Goal: Task Accomplishment & Management: Use online tool/utility

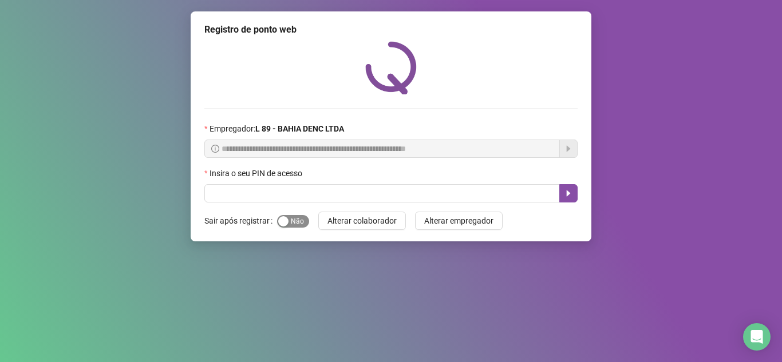
click at [305, 218] on span "Sim Não" at bounding box center [293, 221] width 32 height 13
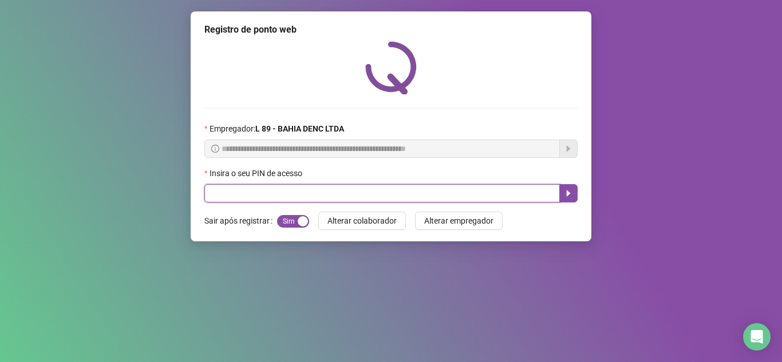
drag, startPoint x: 314, startPoint y: 199, endPoint x: 353, endPoint y: 195, distance: 38.6
click at [319, 198] on input "text" at bounding box center [382, 193] width 356 height 18
type input "*****"
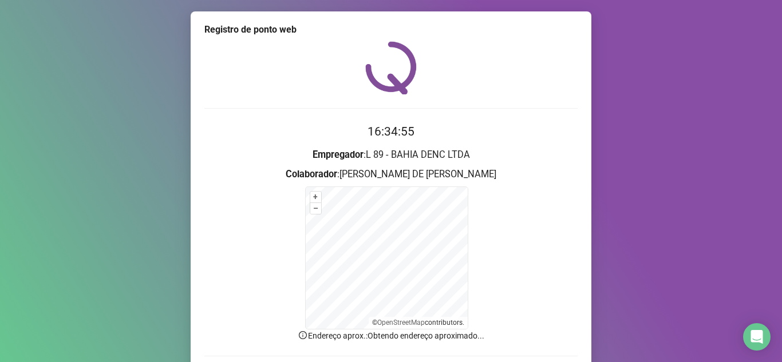
scroll to position [81, 0]
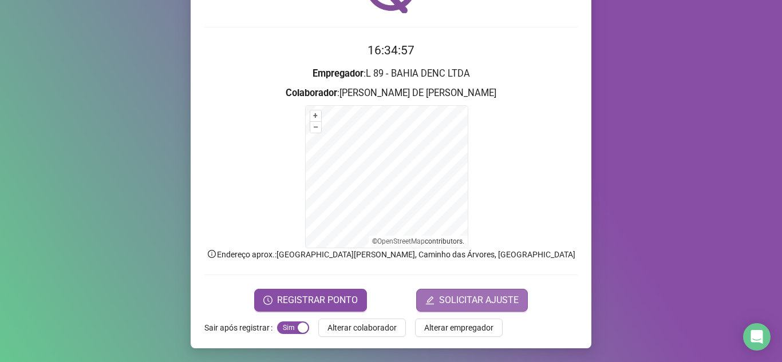
click at [477, 297] on span "SOLICITAR AJUSTE" at bounding box center [479, 301] width 80 height 14
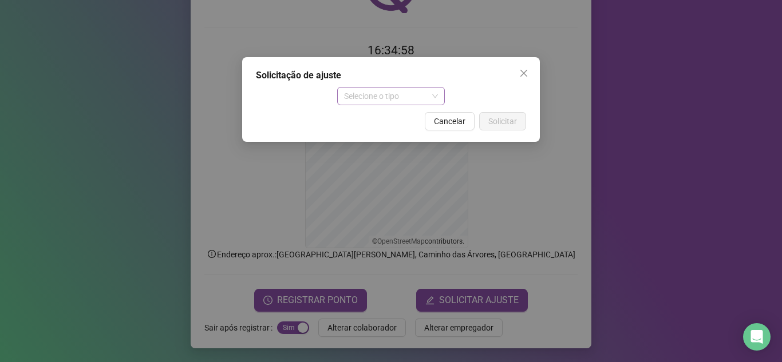
click at [433, 92] on span "Selecione o tipo" at bounding box center [391, 96] width 94 height 17
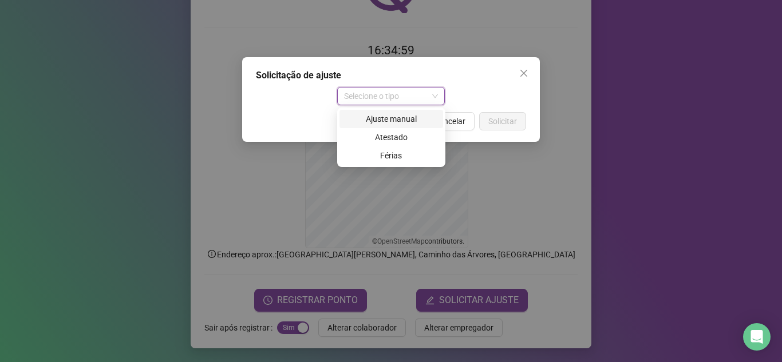
click at [415, 119] on div "Ajuste manual" at bounding box center [391, 119] width 90 height 13
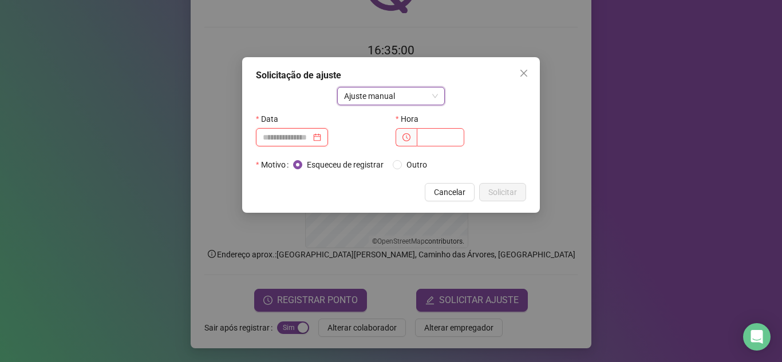
drag, startPoint x: 323, startPoint y: 141, endPoint x: 331, endPoint y: 140, distance: 7.5
click at [321, 140] on div at bounding box center [292, 137] width 58 height 13
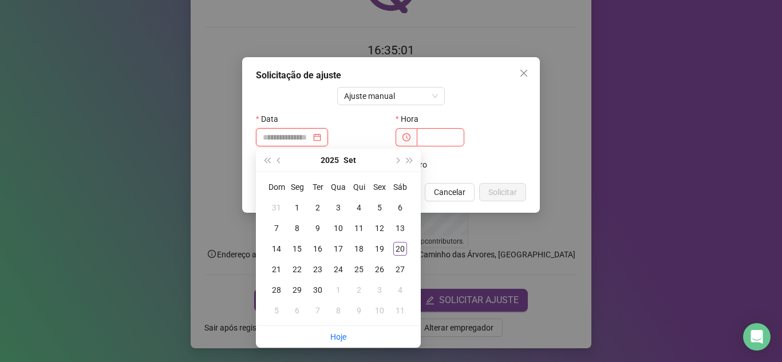
click at [321, 140] on div at bounding box center [292, 137] width 58 height 13
type input "**********"
click at [398, 249] on div "20" at bounding box center [400, 249] width 14 height 14
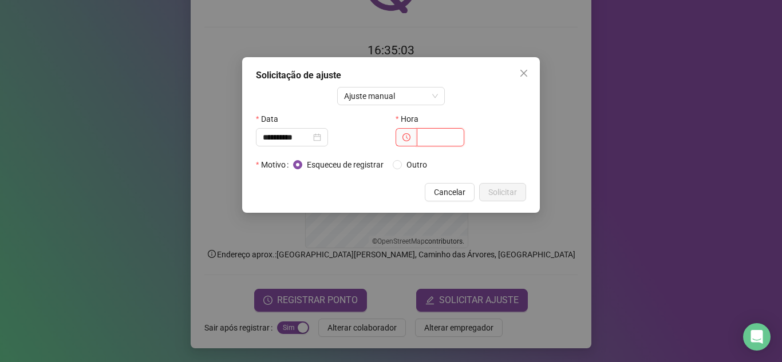
drag, startPoint x: 433, startPoint y: 138, endPoint x: 455, endPoint y: 148, distance: 23.8
click at [435, 140] on input "text" at bounding box center [441, 137] width 48 height 18
type input "*****"
click at [506, 192] on span "Solicitar" at bounding box center [502, 192] width 29 height 13
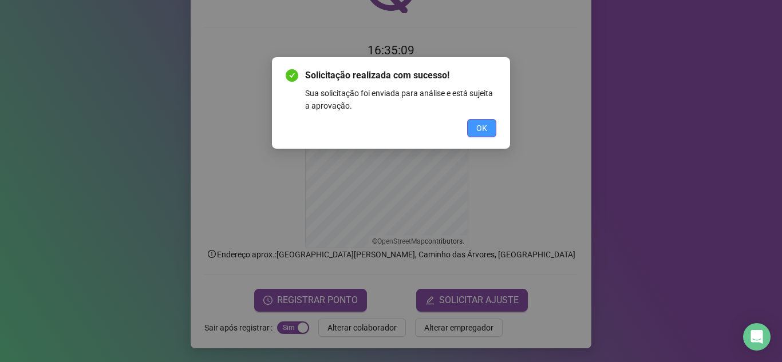
drag, startPoint x: 482, startPoint y: 128, endPoint x: 475, endPoint y: 136, distance: 11.0
click at [481, 131] on span "OK" at bounding box center [481, 128] width 11 height 13
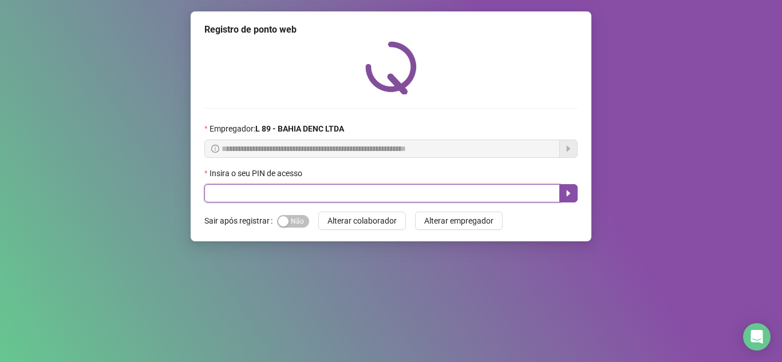
click at [260, 196] on input "text" at bounding box center [382, 193] width 356 height 18
type input "*****"
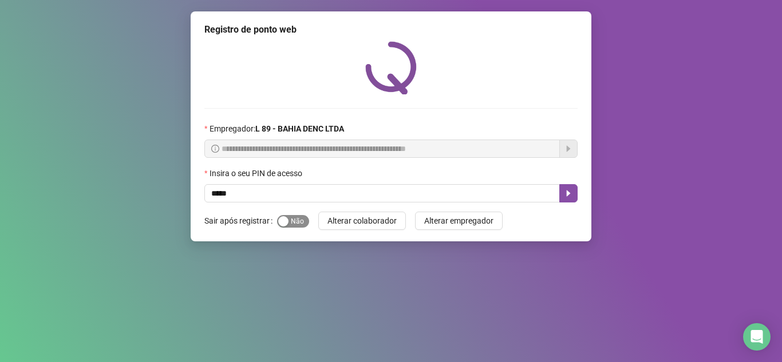
click at [289, 222] on span "Sim Não" at bounding box center [293, 221] width 32 height 13
click at [563, 189] on button "button" at bounding box center [568, 193] width 18 height 18
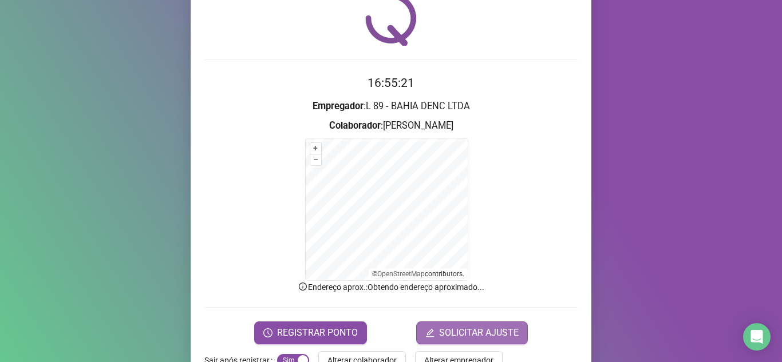
scroll to position [81, 0]
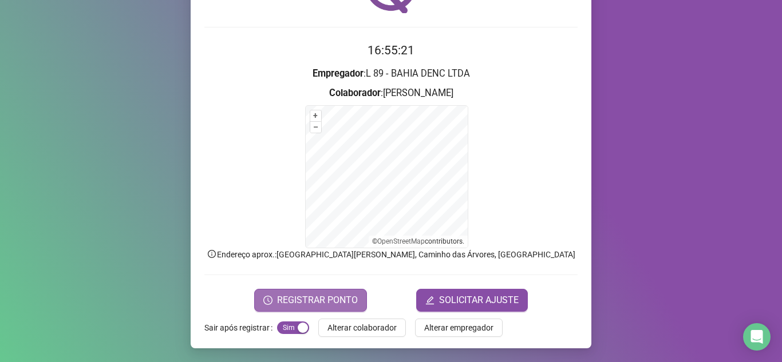
click at [337, 298] on span "REGISTRAR PONTO" at bounding box center [317, 301] width 81 height 14
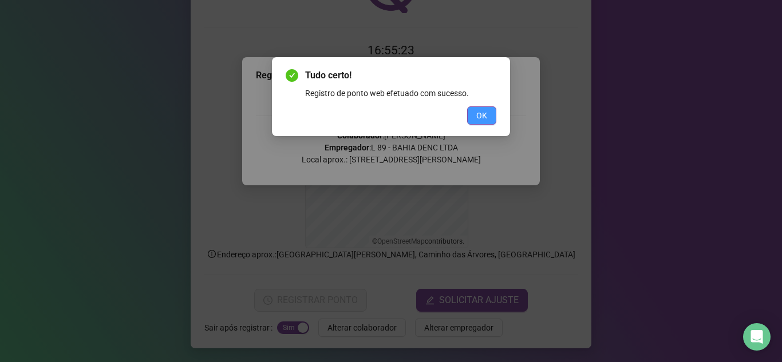
click at [481, 119] on span "OK" at bounding box center [481, 115] width 11 height 13
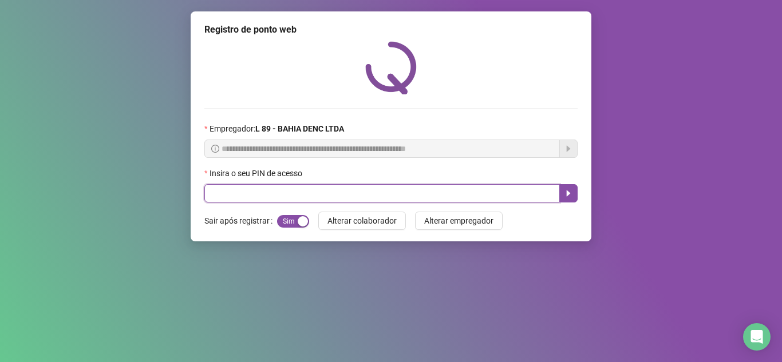
click at [266, 198] on input "text" at bounding box center [382, 193] width 356 height 18
click at [568, 199] on button "button" at bounding box center [568, 193] width 18 height 18
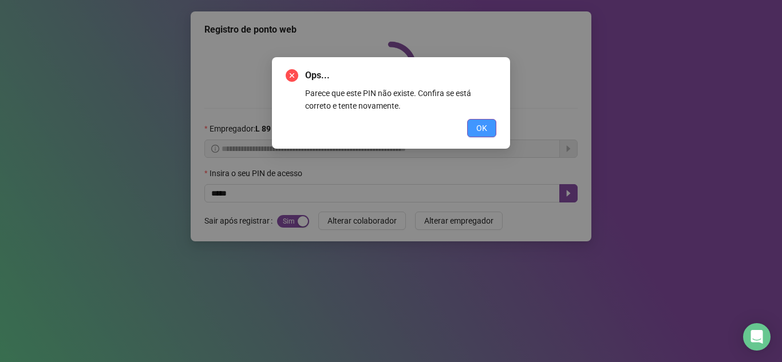
drag, startPoint x: 484, startPoint y: 131, endPoint x: 458, endPoint y: 135, distance: 26.6
click at [476, 133] on span "OK" at bounding box center [481, 128] width 11 height 13
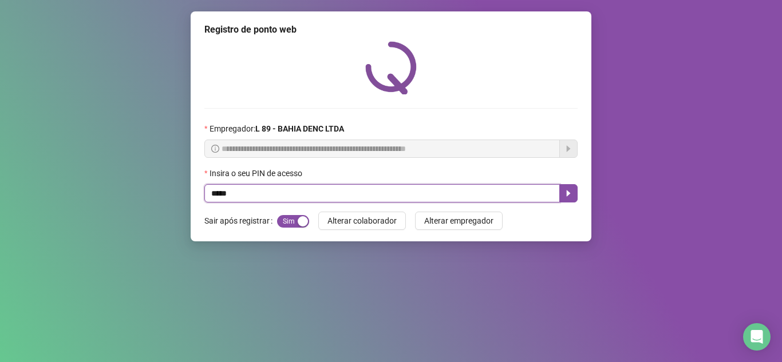
click at [277, 198] on input "*****" at bounding box center [382, 193] width 356 height 18
type input "*****"
click at [563, 194] on button "button" at bounding box center [568, 193] width 18 height 18
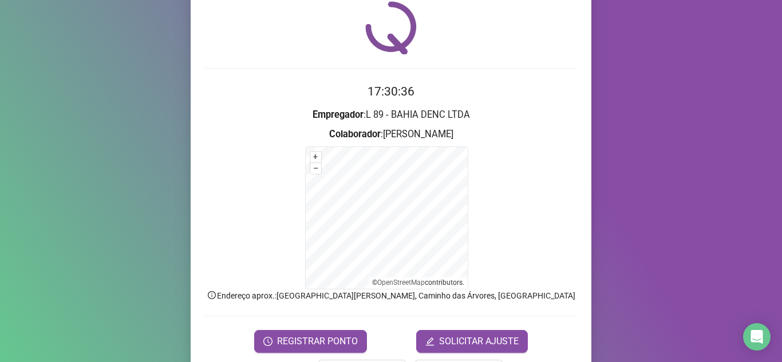
scroll to position [81, 0]
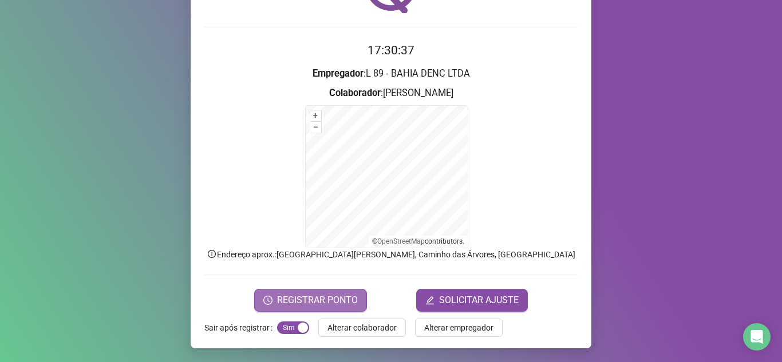
click at [306, 304] on span "REGISTRAR PONTO" at bounding box center [317, 301] width 81 height 14
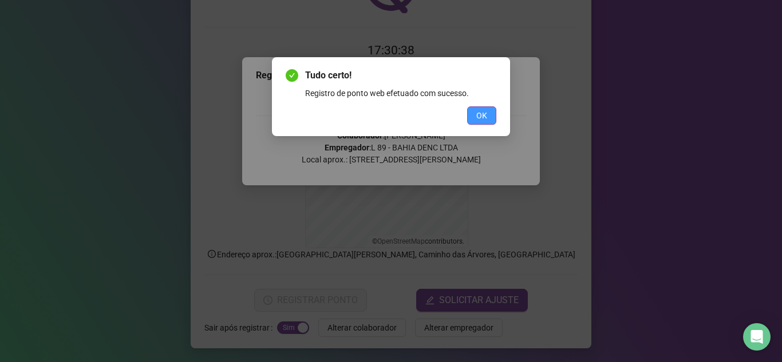
click at [482, 116] on span "OK" at bounding box center [481, 115] width 11 height 13
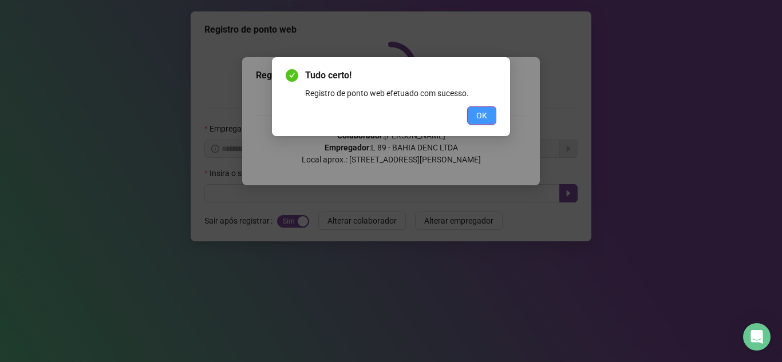
scroll to position [0, 0]
